Goal: Transaction & Acquisition: Purchase product/service

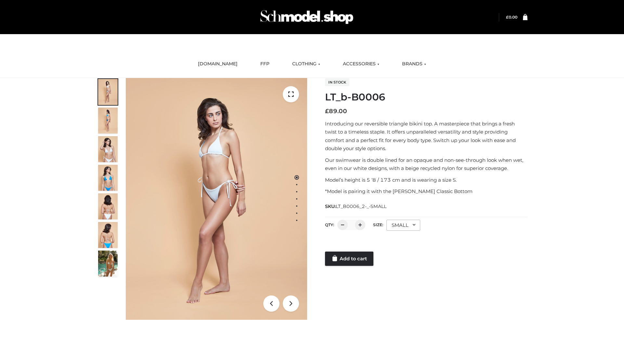
click at [350, 259] on link "Add to cart" at bounding box center [349, 259] width 48 height 14
